Goal: Task Accomplishment & Management: Manage account settings

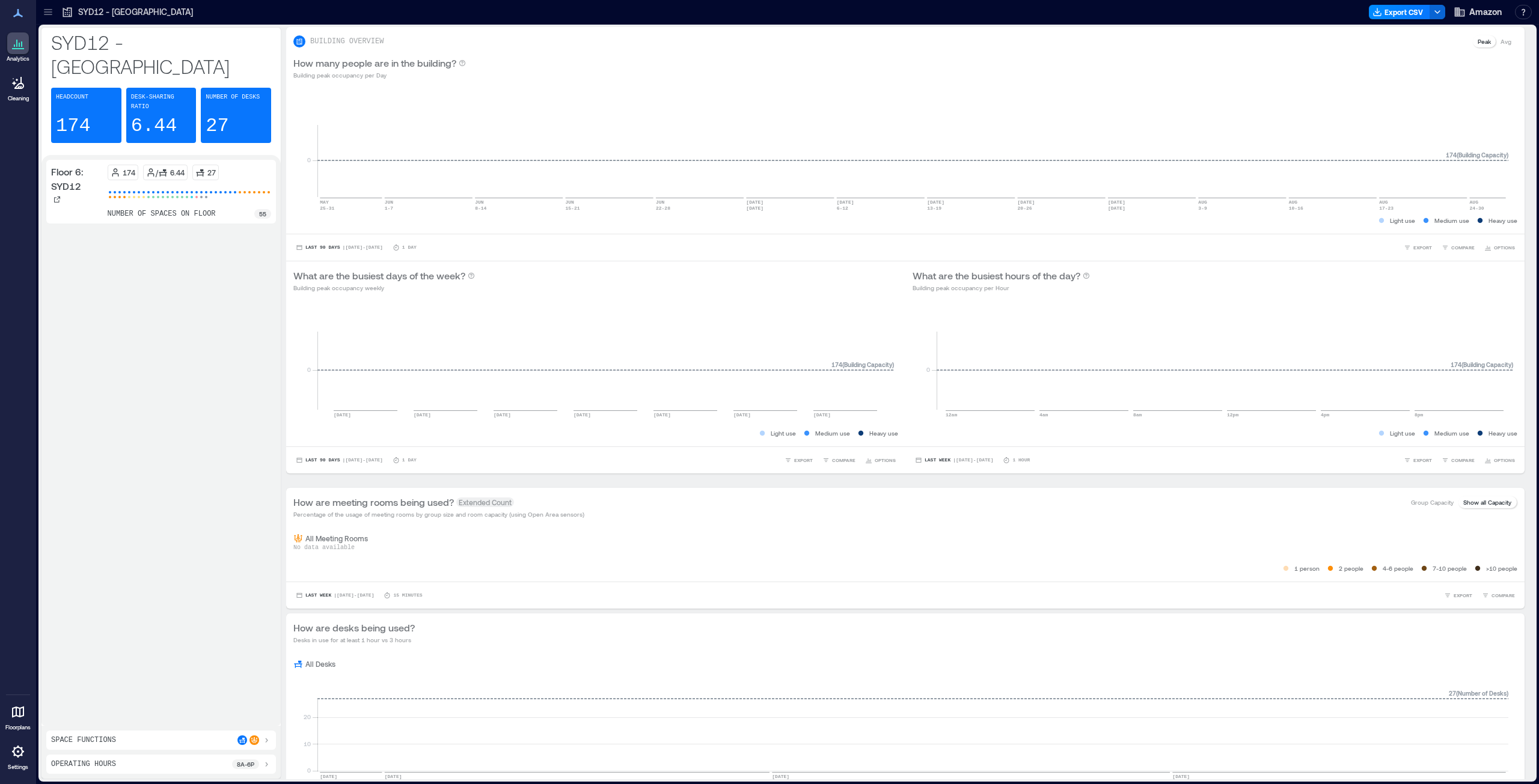
click at [1526, 5] on button "button" at bounding box center [1522, 12] width 17 height 14
drag, startPoint x: 1336, startPoint y: 46, endPoint x: 1362, endPoint y: 48, distance: 26.1
click at [1336, 46] on div "BUILDING OVERVIEW Peak Avg" at bounding box center [905, 41] width 1224 height 14
click at [1483, 13] on span "Amazon" at bounding box center [1485, 12] width 32 height 12
click at [1432, 65] on button "Your account" at bounding box center [1447, 60] width 110 height 19
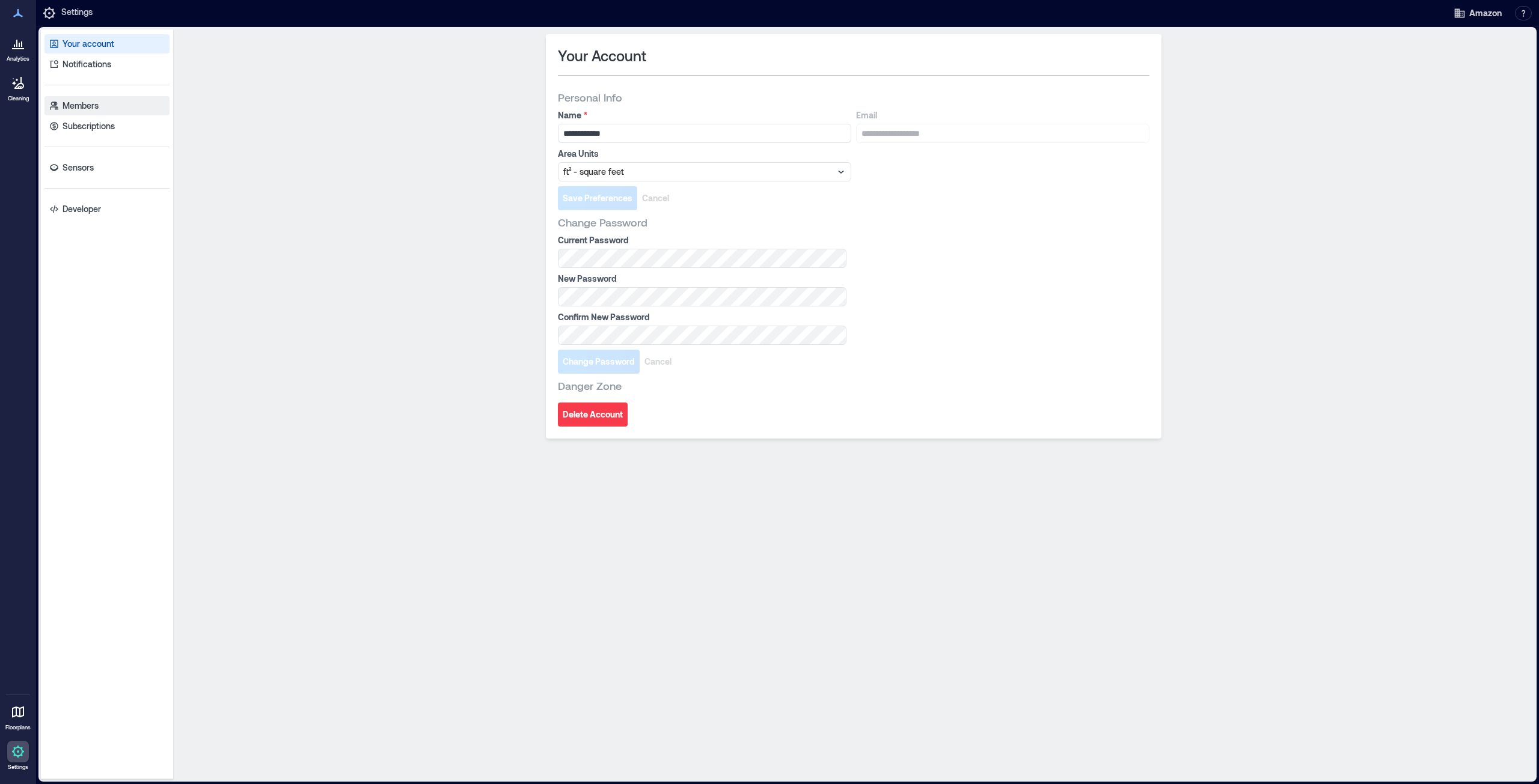
click at [72, 105] on p "Members" at bounding box center [80, 106] width 36 height 12
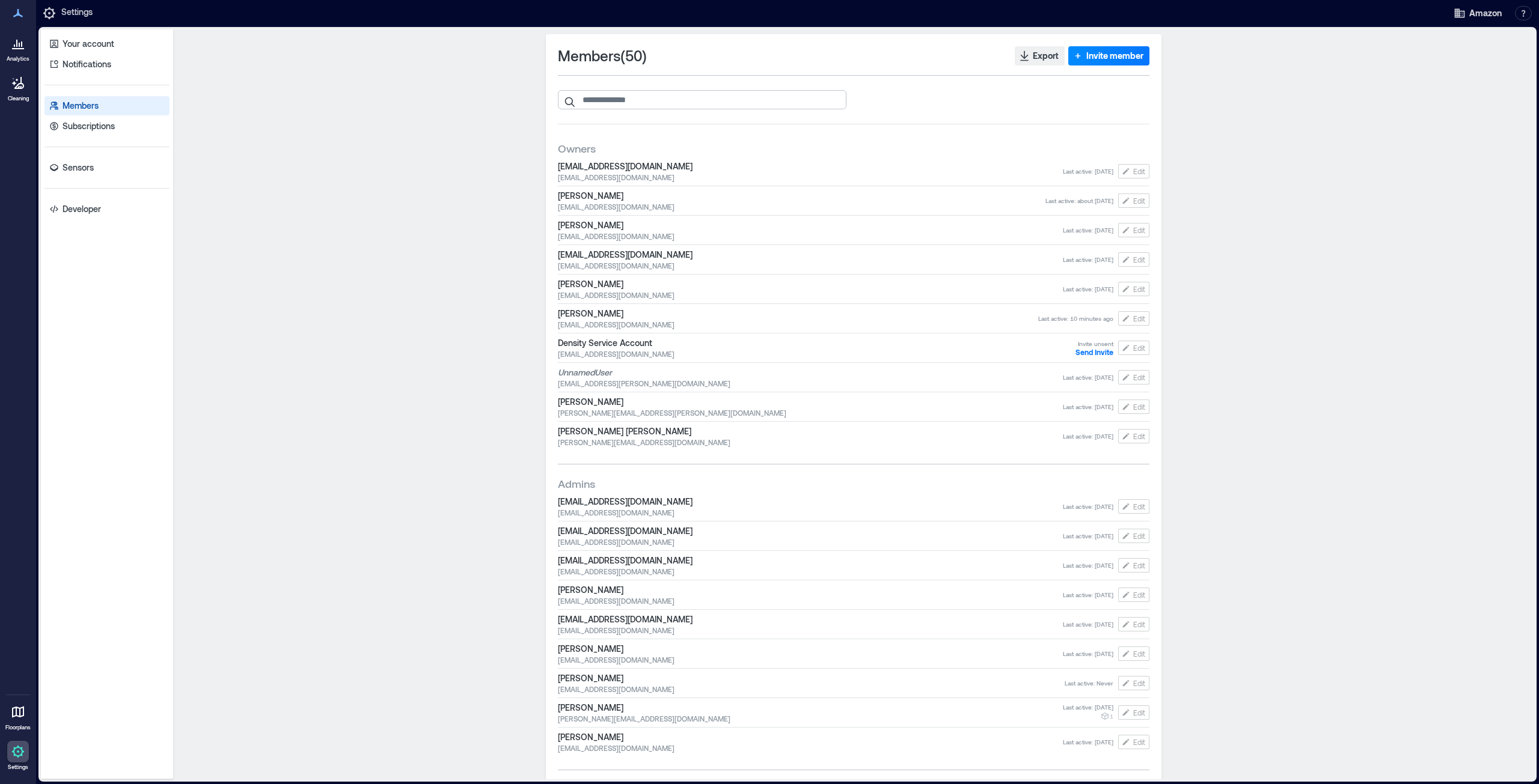
click at [698, 98] on input "search" at bounding box center [702, 99] width 289 height 19
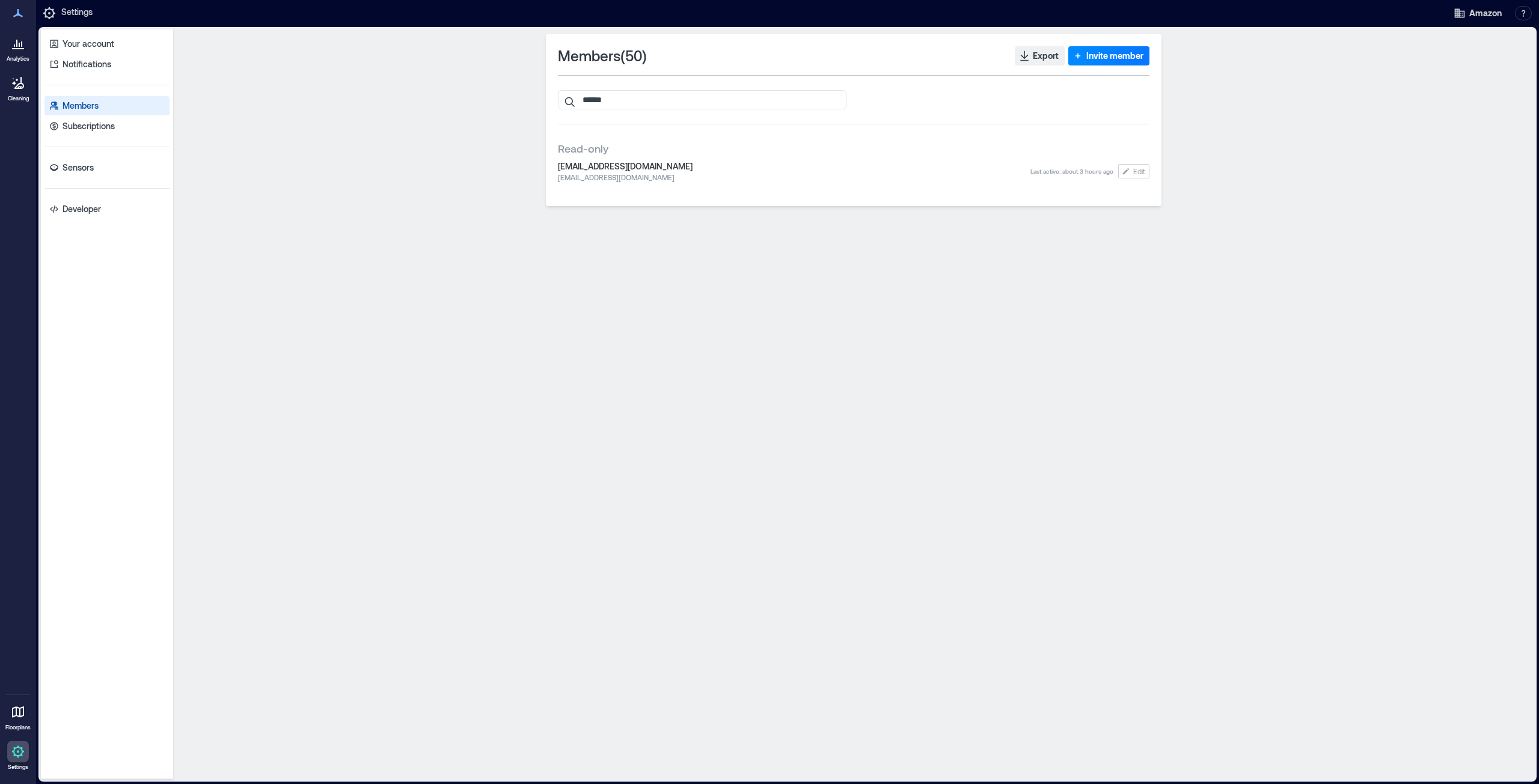
type input "******"
